Goal: Transaction & Acquisition: Download file/media

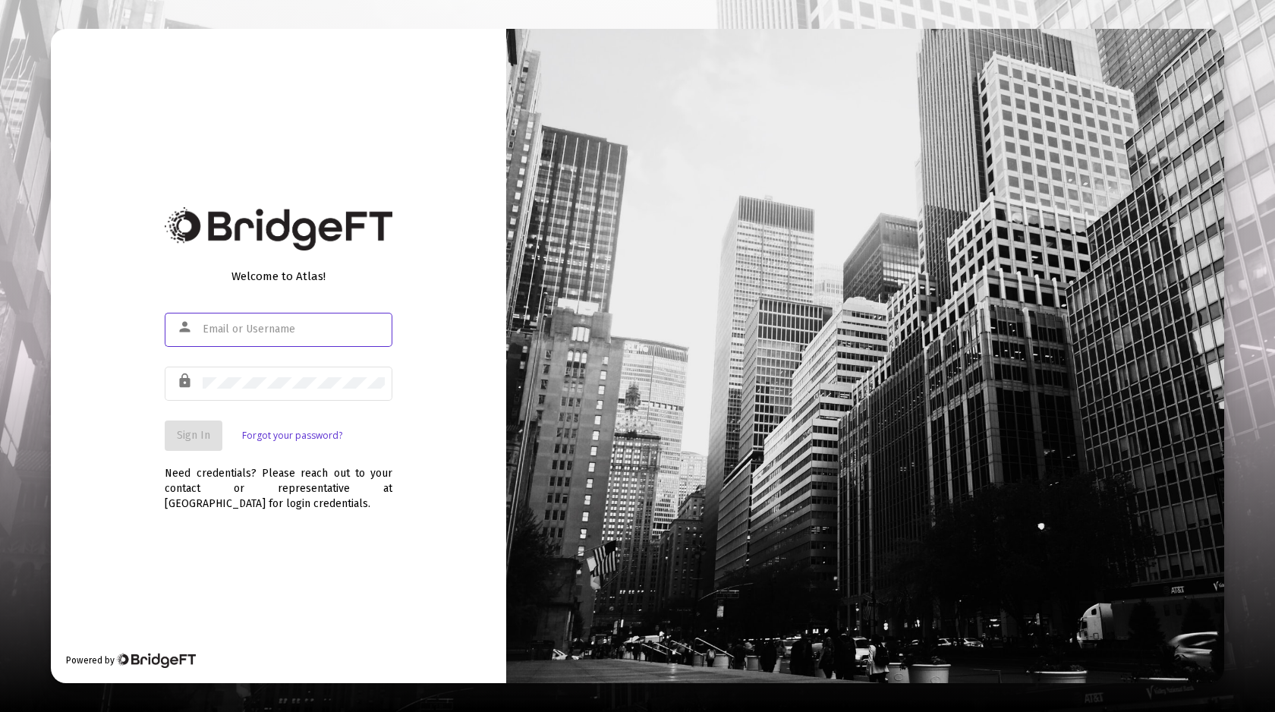
type input "[EMAIL_ADDRESS][DOMAIN_NAME]"
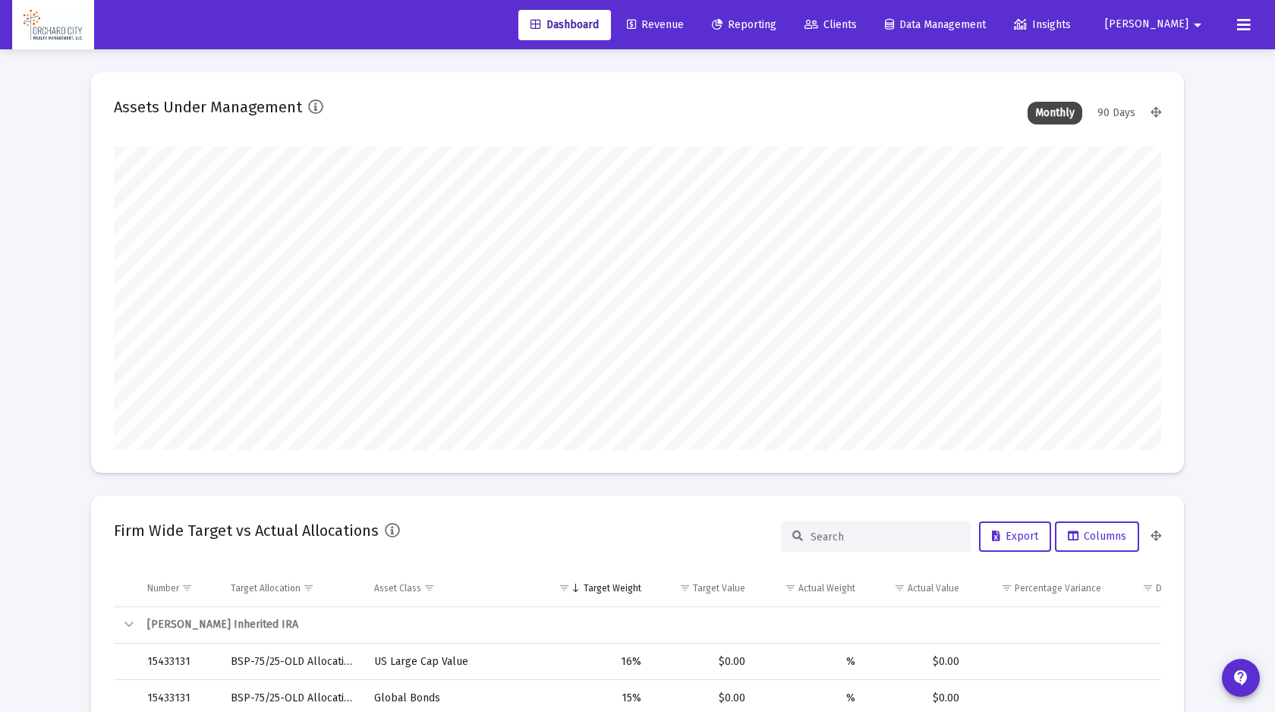
type input "[DATE]"
click at [684, 23] on span "Revenue" at bounding box center [655, 24] width 57 height 13
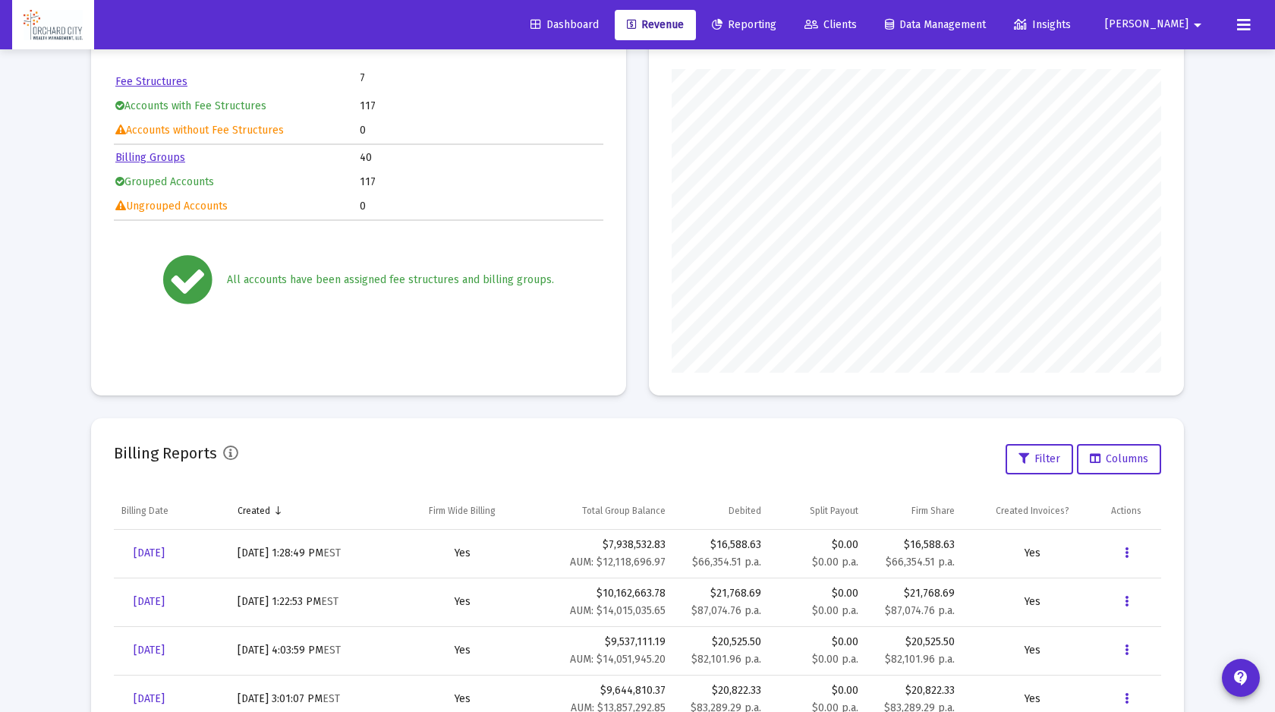
scroll to position [150, 0]
click at [1129, 553] on button "Data grid" at bounding box center [1126, 552] width 30 height 30
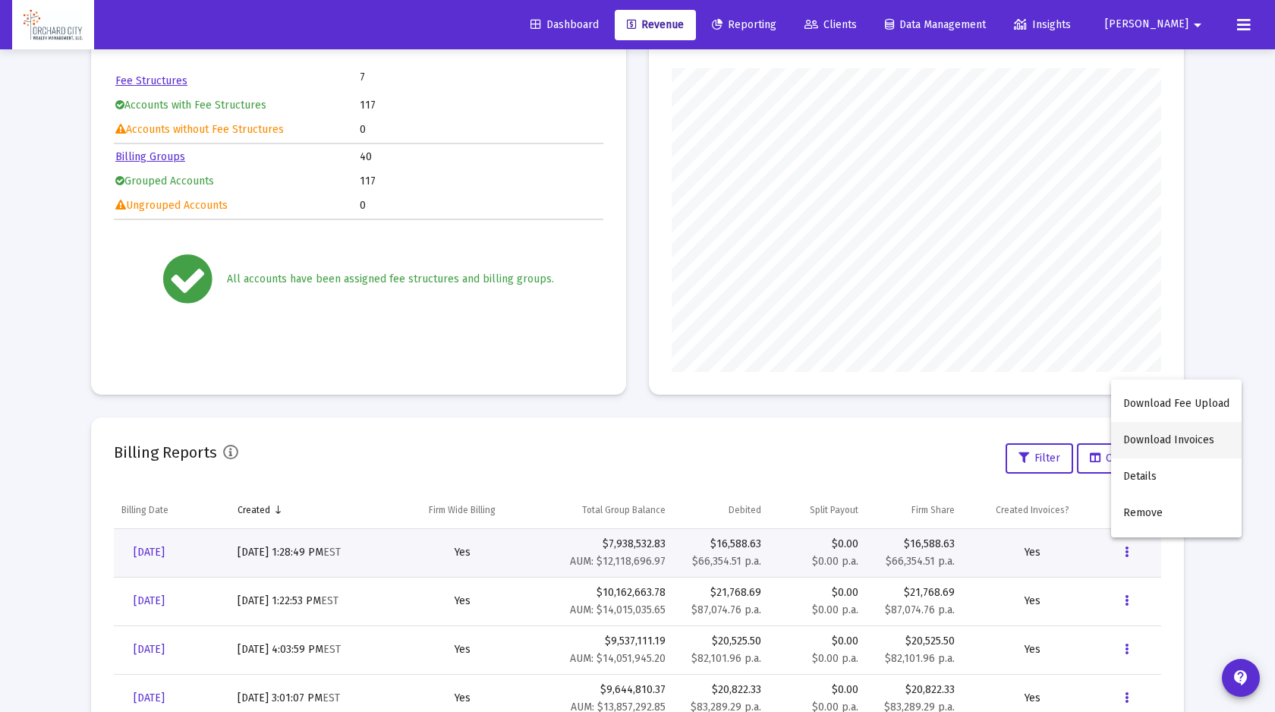
click at [1165, 449] on button "Download Invoices" at bounding box center [1176, 440] width 131 height 36
click at [1193, 17] on mat-icon "arrow_drop_down" at bounding box center [1197, 25] width 18 height 30
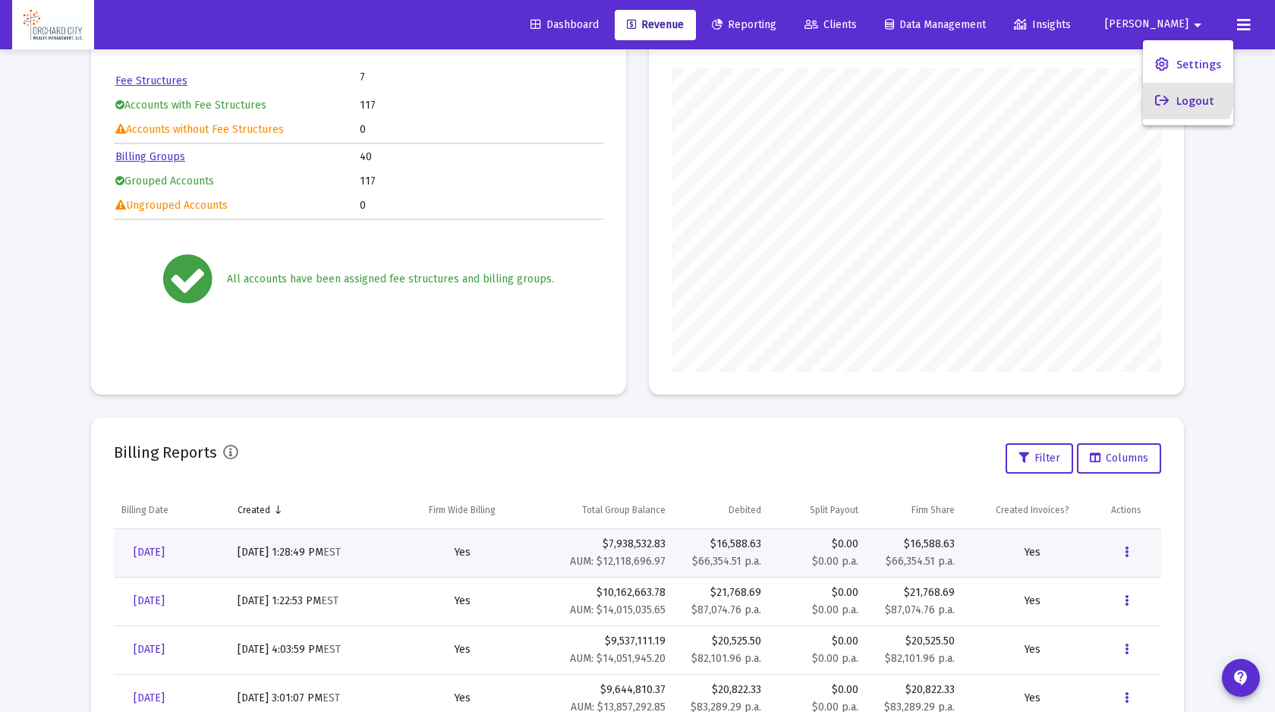
click at [1176, 96] on button "Logout" at bounding box center [1188, 101] width 90 height 36
